Goal: Find specific page/section: Find specific page/section

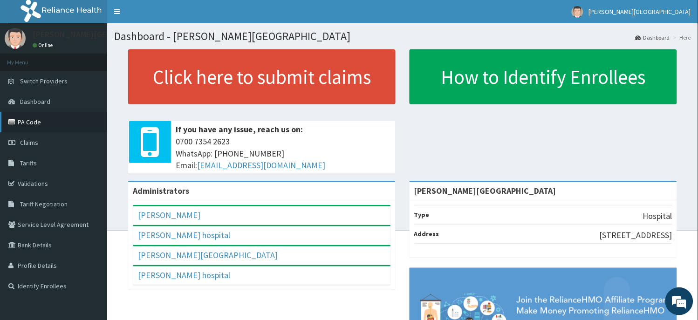
click at [45, 116] on link "PA Code" at bounding box center [53, 122] width 107 height 20
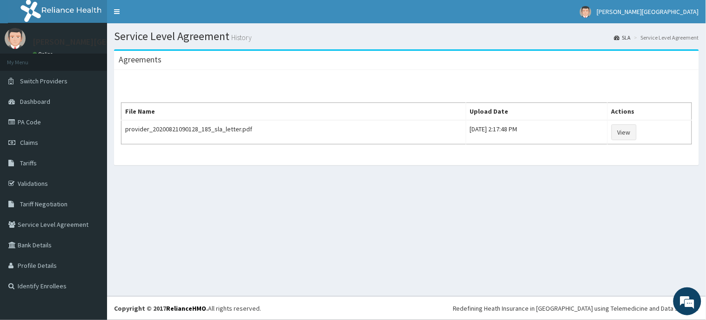
click at [39, 160] on link "Tariffs" at bounding box center [53, 163] width 107 height 20
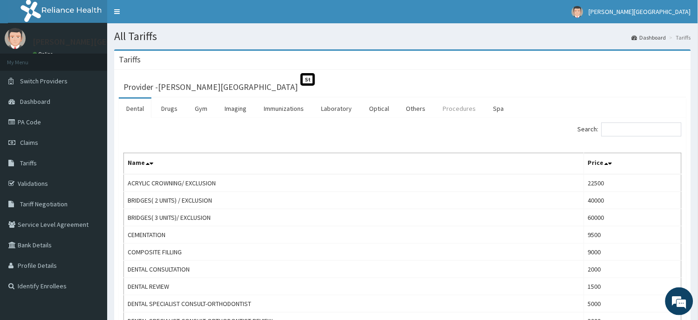
click at [455, 106] on link "Procedures" at bounding box center [459, 109] width 48 height 20
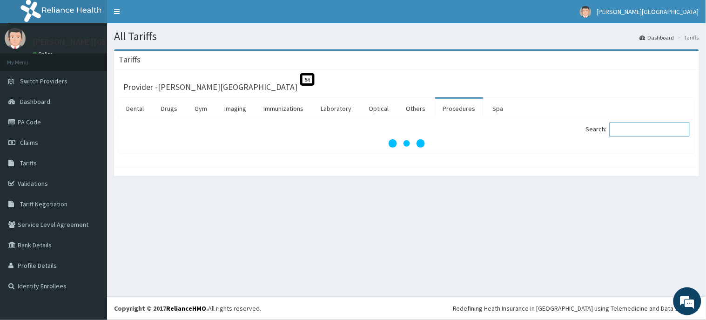
click at [641, 132] on input "Search:" at bounding box center [650, 129] width 80 height 14
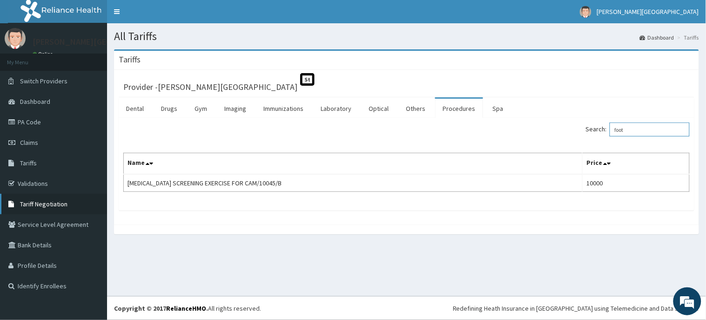
type input "foot"
click at [49, 202] on span "Tariff Negotiation" at bounding box center [44, 204] width 48 height 8
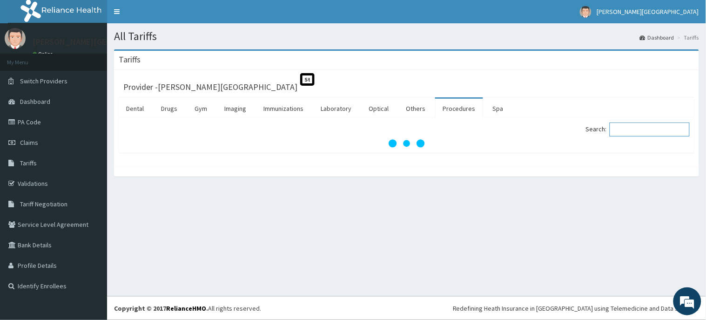
click at [651, 134] on input "Search:" at bounding box center [650, 129] width 80 height 14
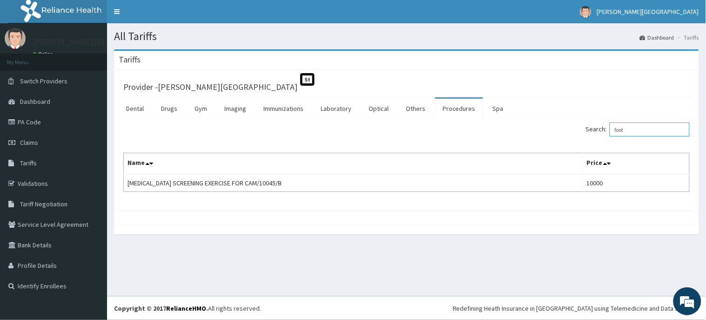
click at [639, 131] on input "foot" at bounding box center [650, 129] width 80 height 14
type input "f"
type input "foot"
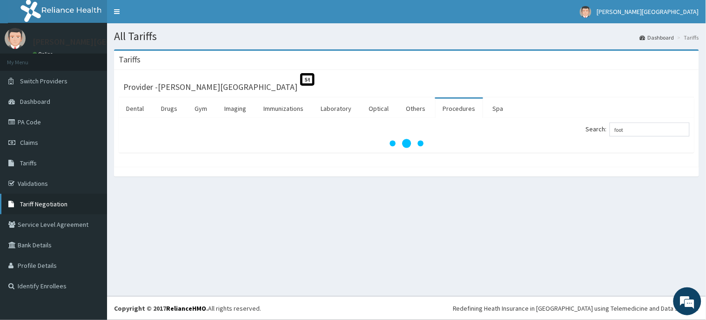
click at [58, 204] on span "Tariff Negotiation" at bounding box center [44, 204] width 48 height 8
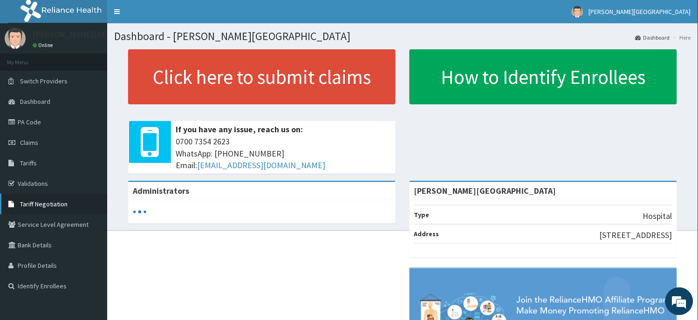
click at [50, 207] on link "Tariff Negotiation" at bounding box center [53, 204] width 107 height 20
